Goal: Transaction & Acquisition: Purchase product/service

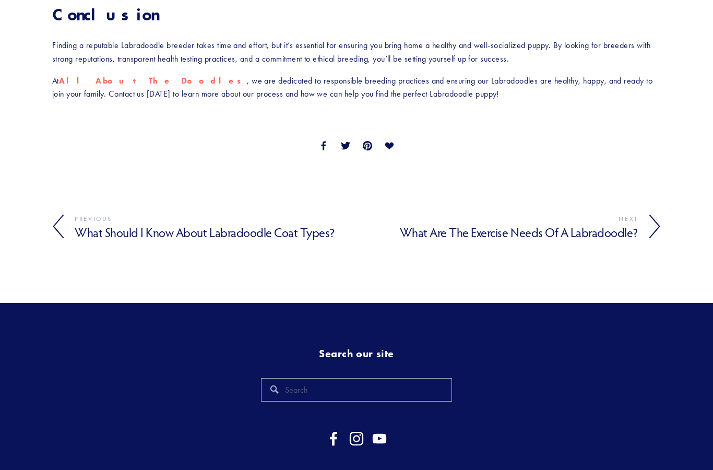
scroll to position [1673, 0]
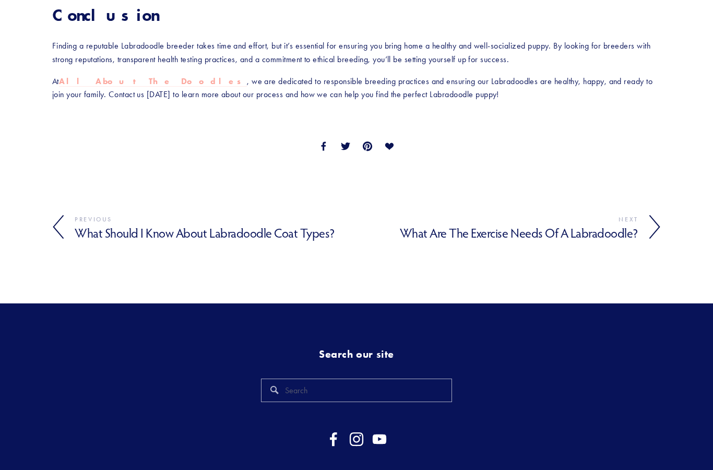
click at [127, 86] on strong "All About The Doodles" at bounding box center [153, 81] width 188 height 10
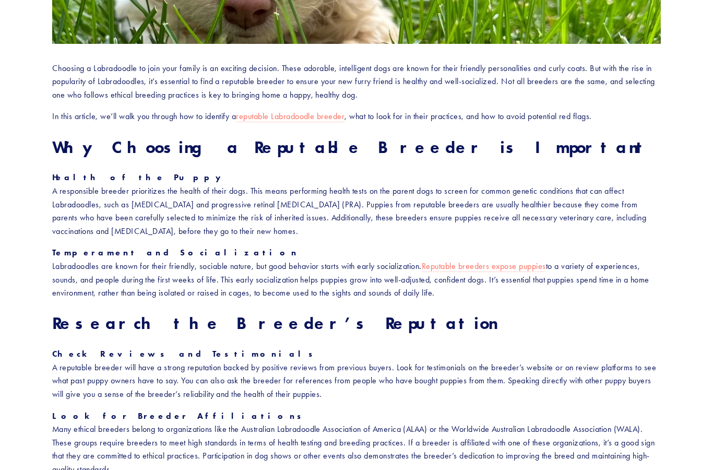
scroll to position [413, 0]
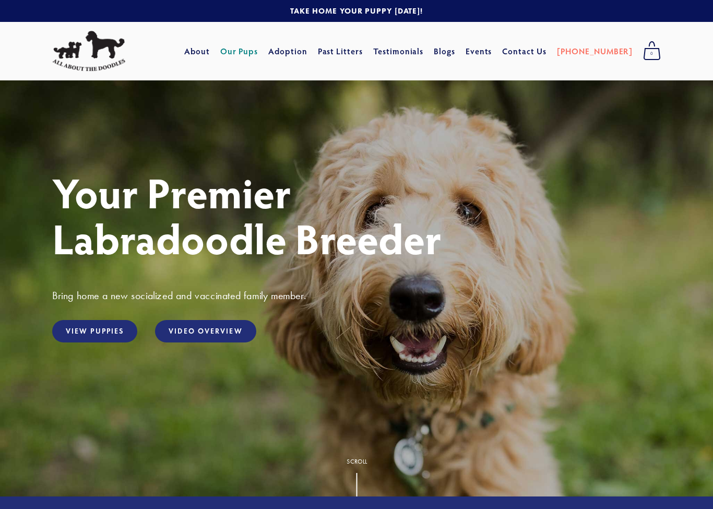
click at [258, 47] on link "Our Pups" at bounding box center [239, 51] width 38 height 19
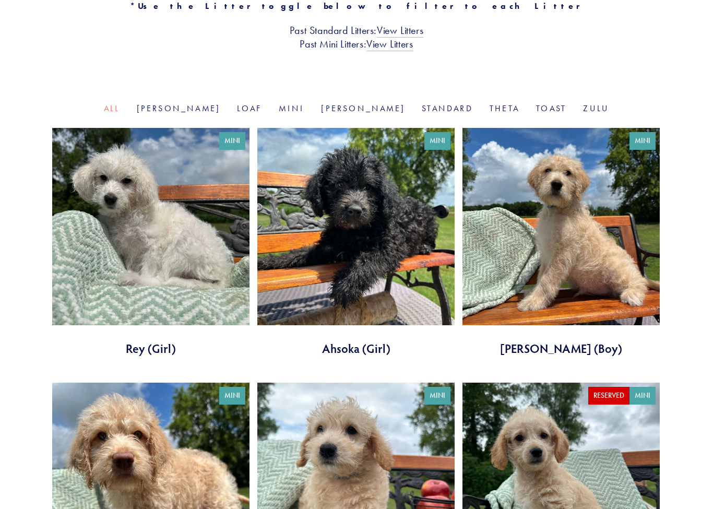
scroll to position [286, 0]
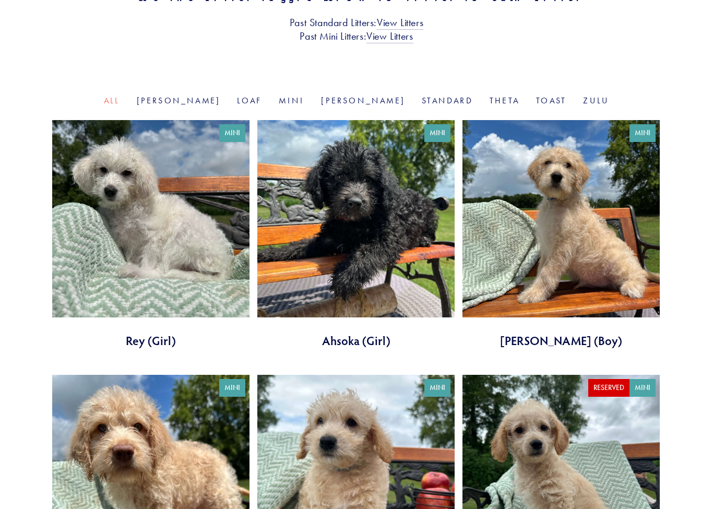
click at [588, 264] on link at bounding box center [560, 235] width 197 height 229
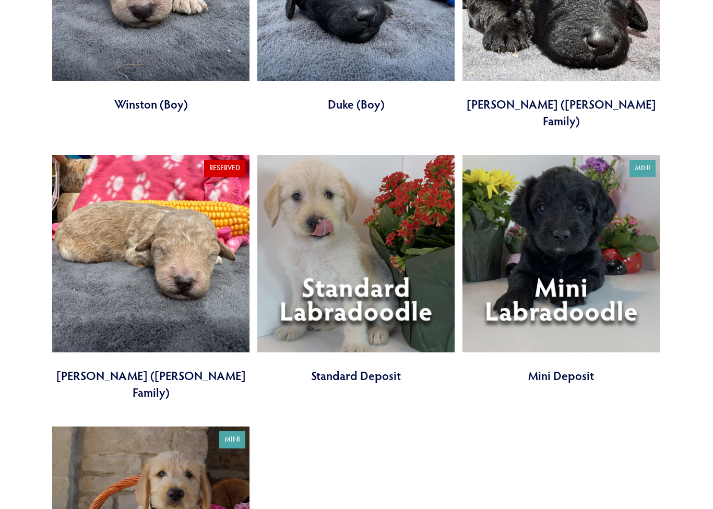
scroll to position [3102, 0]
click at [361, 217] on link at bounding box center [355, 269] width 197 height 229
